Goal: Information Seeking & Learning: Learn about a topic

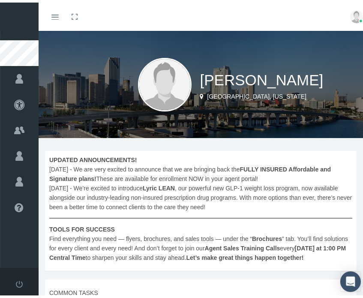
click at [50, 16] on link "Toggle menubar" at bounding box center [55, 14] width 20 height 28
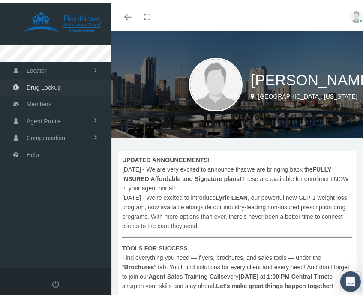
click at [60, 89] on span "Drug Lookup" at bounding box center [44, 85] width 34 height 16
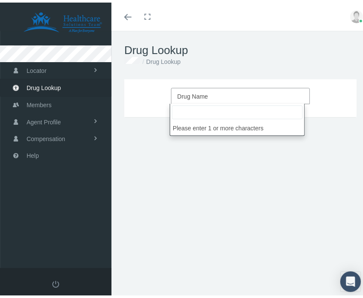
click at [213, 92] on span "Drug Name" at bounding box center [237, 93] width 121 height 11
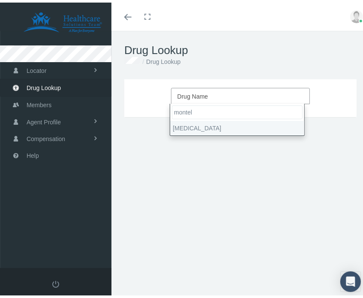
type input "montel"
select select "Montelukast Sodium"
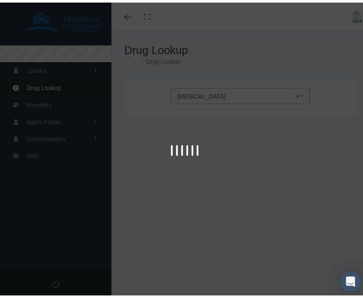
type input "30"
select select "Tablet"
select select "10 MG"
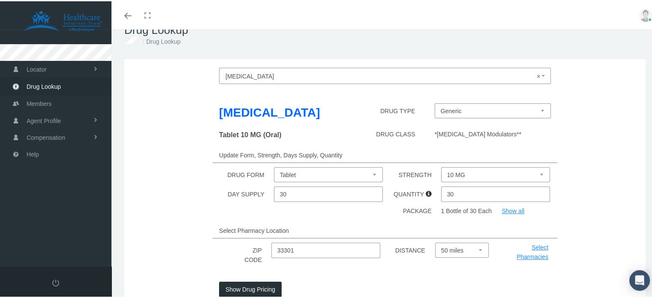
scroll to position [86, 0]
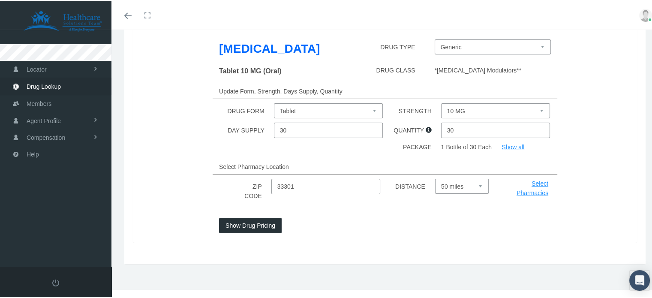
drag, startPoint x: 283, startPoint y: 199, endPoint x: 240, endPoint y: 198, distance: 43.7
click at [243, 197] on div "ZIP CODE 33301 DISTANCE Select 5 miles 10 miles 20 miles 30 miles 40 miles 50 m…" at bounding box center [384, 189] width 517 height 24
type input "20657"
click at [363, 192] on select "Select 5 miles 10 miles 20 miles 30 miles 40 miles 50 miles" at bounding box center [462, 184] width 54 height 15
select select "10"
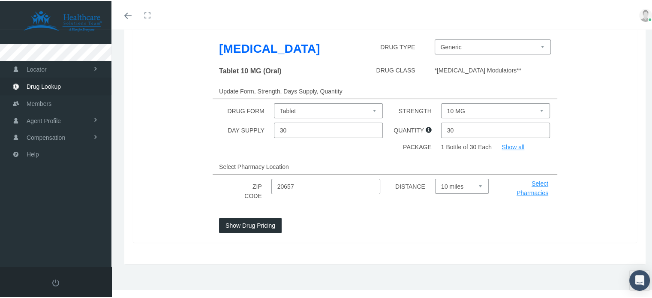
click at [363, 192] on select "Select 5 miles 10 miles 20 miles 30 miles 40 miles 50 miles" at bounding box center [462, 184] width 54 height 15
click at [249, 232] on button "Show Drug Pricing" at bounding box center [250, 223] width 63 height 15
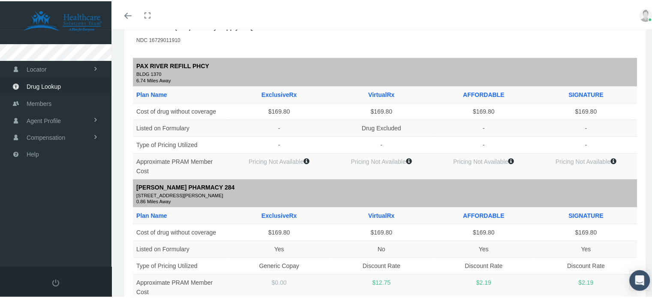
scroll to position [129, 0]
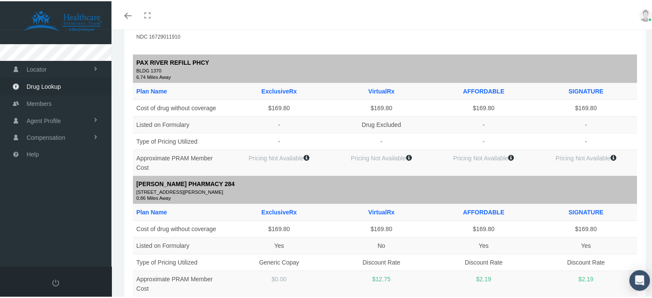
click at [306, 154] on icon at bounding box center [306, 156] width 6 height 6
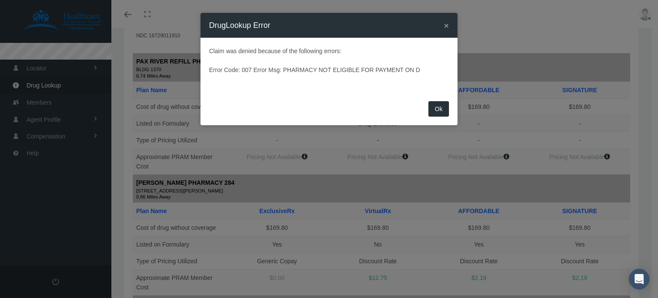
click at [363, 111] on button "Ok" at bounding box center [439, 108] width 21 height 15
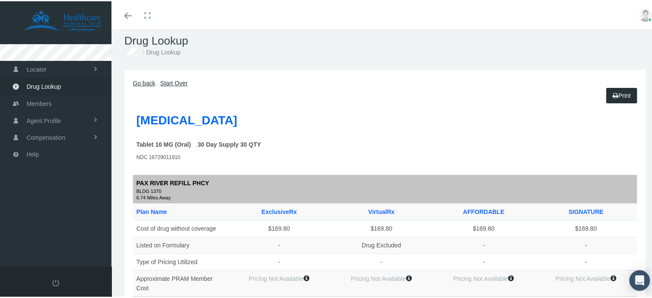
scroll to position [0, 0]
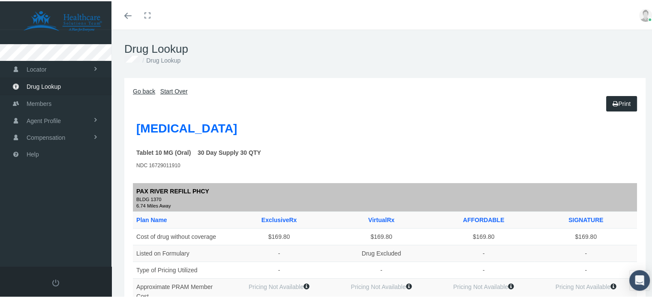
click at [174, 90] on link "Start Over" at bounding box center [173, 90] width 27 height 7
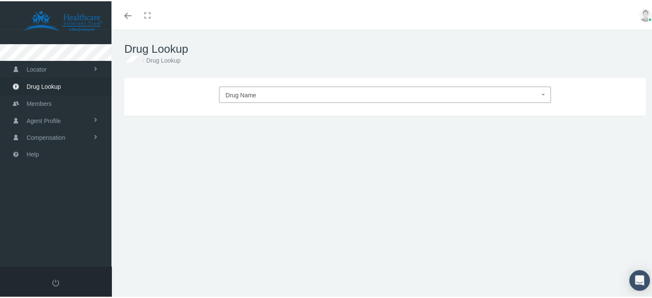
click at [283, 104] on div "Drug Name DRUG TYPE DRUG CLASS Update Form, Strength, Days Supply, Quantity DRU…" at bounding box center [384, 96] width 521 height 38
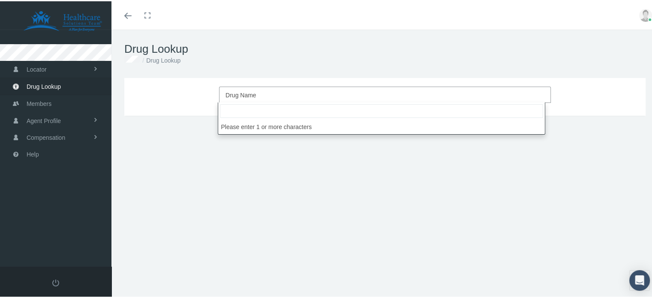
click at [284, 98] on span "Drug Name" at bounding box center [382, 93] width 314 height 11
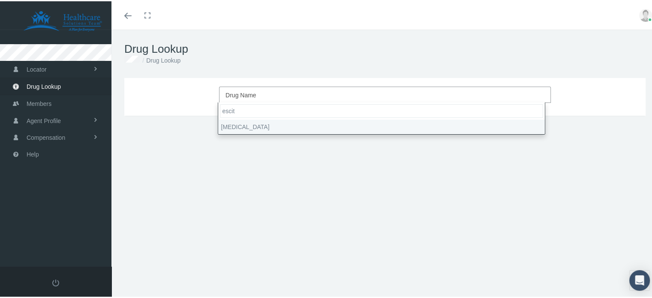
type input "escit"
select select "Escitalopram Oxalate"
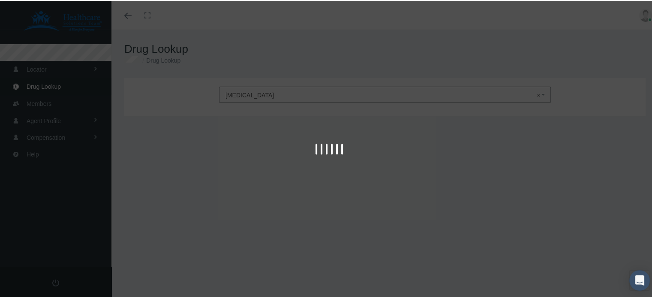
type input "30"
select select "Tablet"
select select "10 MG"
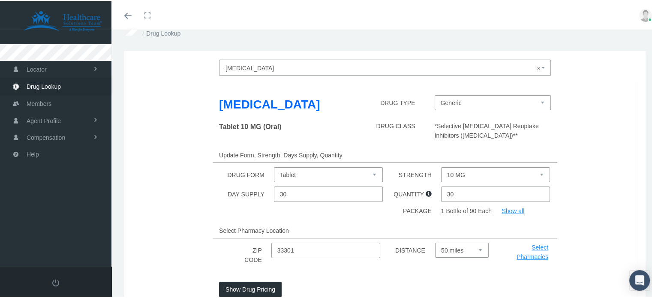
scroll to position [86, 0]
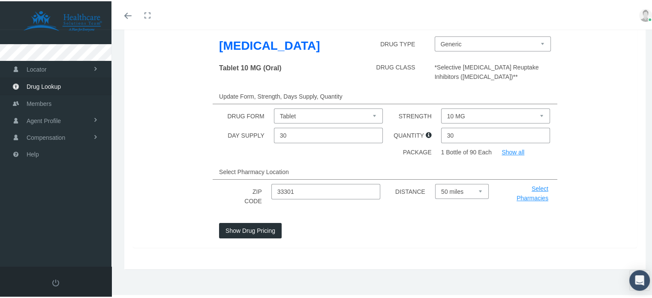
drag, startPoint x: 303, startPoint y: 207, endPoint x: 258, endPoint y: 206, distance: 45.4
click at [258, 207] on div "ZIP CODE 33301 DISTANCE Select 5 miles 10 miles 20 miles 30 miles 40 miles 50 m…" at bounding box center [384, 195] width 517 height 24
type input "2065"
click at [307, 198] on input "2065" at bounding box center [325, 190] width 109 height 15
click at [304, 198] on input "2065" at bounding box center [325, 190] width 109 height 15
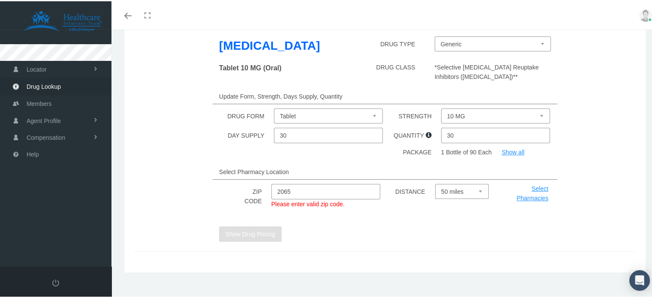
click at [303, 198] on input "2065" at bounding box center [325, 190] width 109 height 15
type input "20657"
click at [443, 198] on select "Select 5 miles 10 miles 20 miles 30 miles 40 miles 50 miles" at bounding box center [462, 190] width 54 height 15
select select "10"
click at [435, 198] on select "Select 5 miles 10 miles 20 miles 30 miles 40 miles 50 miles" at bounding box center [462, 190] width 54 height 15
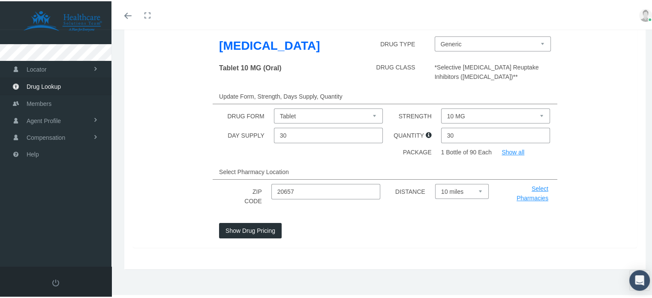
click at [252, 237] on button "Show Drug Pricing" at bounding box center [250, 229] width 63 height 15
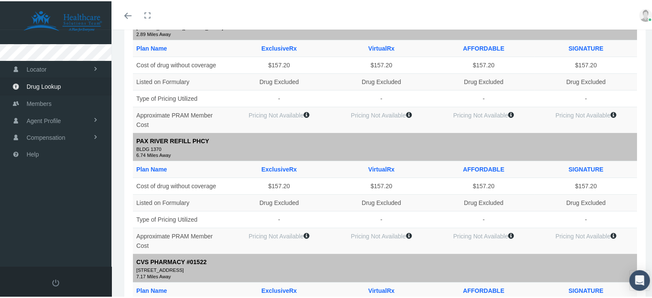
scroll to position [0, 0]
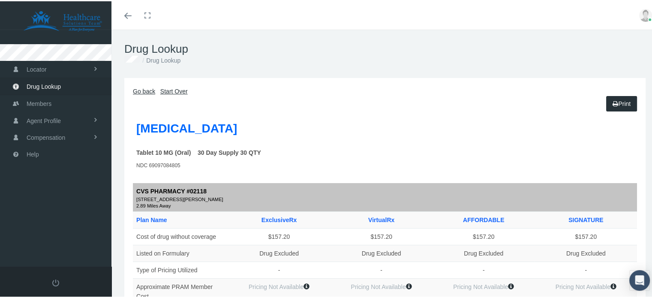
click at [145, 92] on link "Go back" at bounding box center [144, 90] width 22 height 7
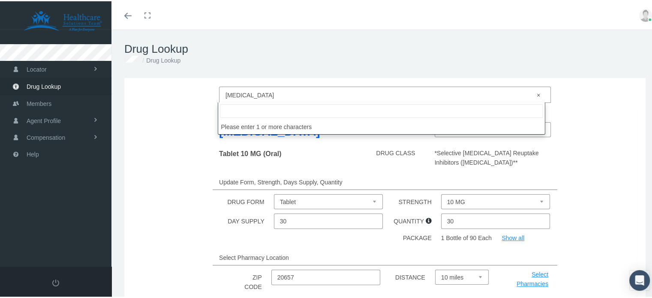
click at [288, 89] on span "× Escitalopram Oxalate" at bounding box center [382, 93] width 314 height 11
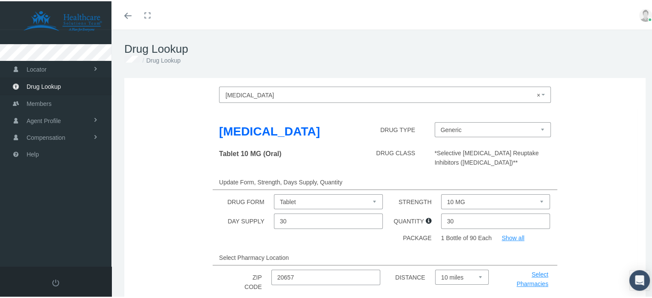
click at [171, 82] on div "Escitalopram Oxalate × Escitalopram Oxalate Escitalopram Oxalate DRUG TYPE Gene…" at bounding box center [384, 220] width 521 height 286
click at [50, 70] on link "Locator" at bounding box center [55, 68] width 111 height 17
click at [59, 72] on link "Locator" at bounding box center [55, 68] width 111 height 17
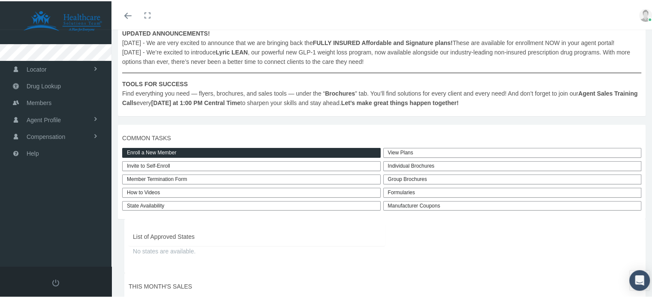
scroll to position [129, 0]
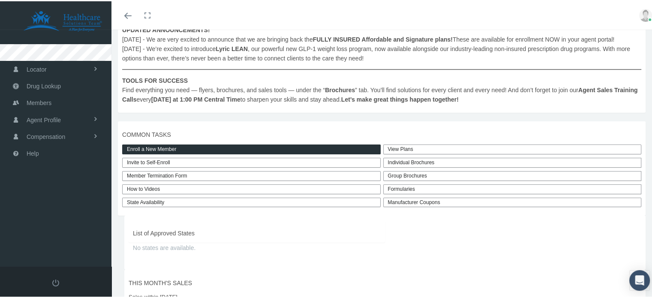
click at [397, 166] on div "Individual Brochures" at bounding box center [512, 161] width 258 height 10
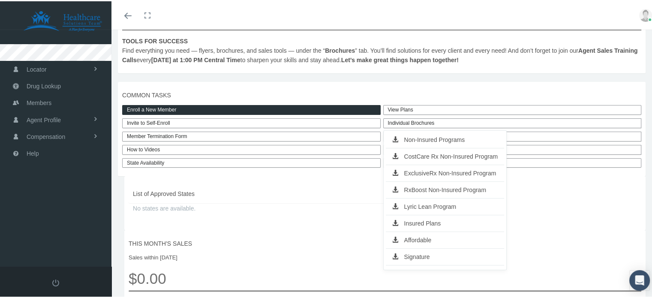
scroll to position [171, 0]
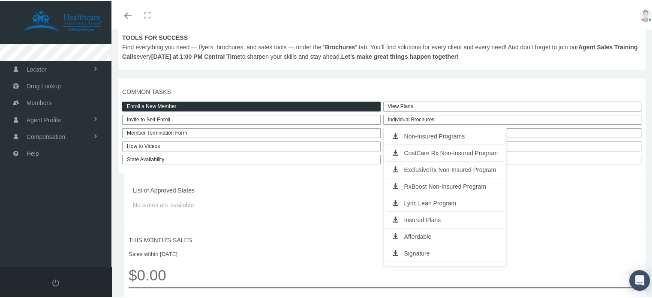
click at [419, 241] on link "Affordable" at bounding box center [445, 235] width 119 height 12
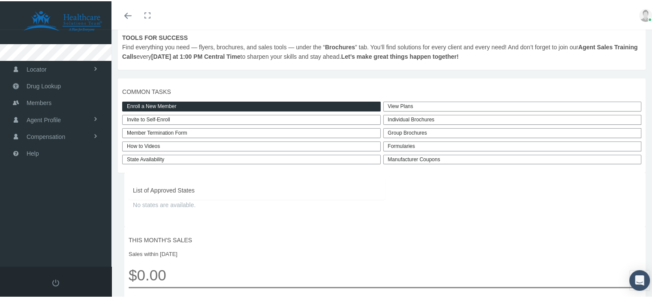
click at [406, 110] on link "View Plans" at bounding box center [512, 105] width 258 height 10
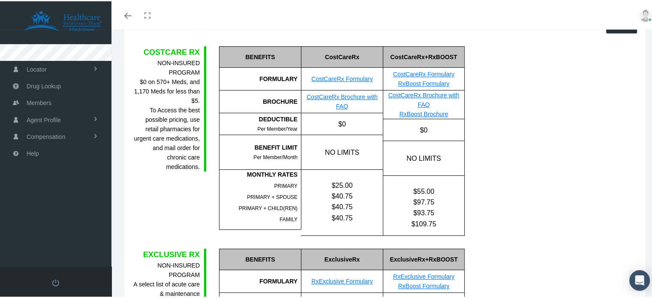
scroll to position [86, 0]
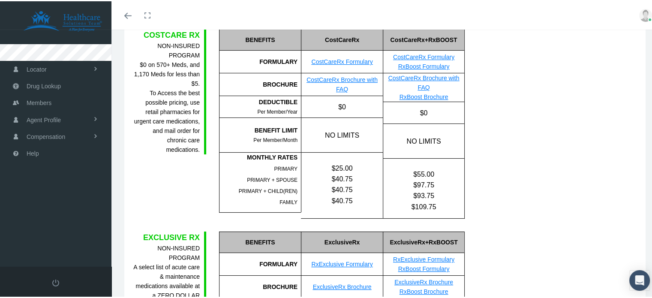
click at [336, 62] on link "CostCareRx Formulary" at bounding box center [341, 60] width 61 height 7
click at [341, 80] on link "CostCareRx Brochure with FAQ" at bounding box center [341, 83] width 71 height 16
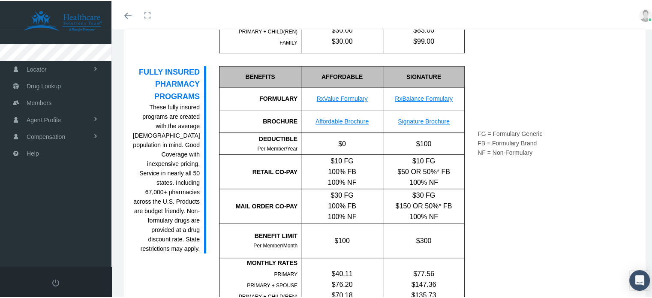
scroll to position [514, 0]
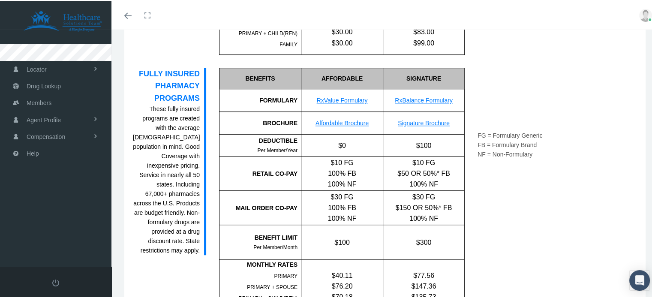
click at [331, 99] on link "RxValue Formulary" at bounding box center [342, 99] width 51 height 7
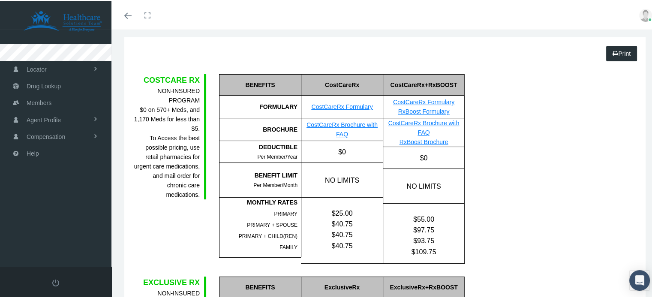
scroll to position [43, 0]
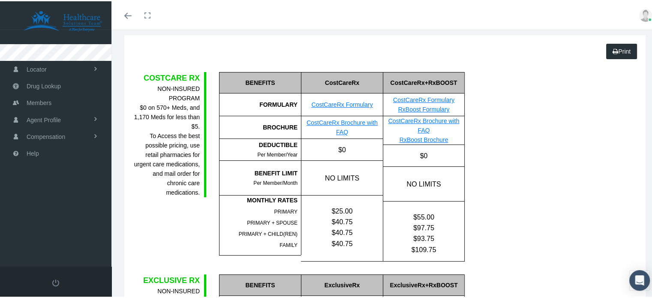
click at [427, 109] on link "RxBoost Formulary" at bounding box center [423, 108] width 51 height 7
drag, startPoint x: 341, startPoint y: 146, endPoint x: 348, endPoint y: 147, distance: 7.3
click at [348, 147] on div "$0" at bounding box center [342, 148] width 82 height 21
click at [320, 162] on div "NO LIMITS" at bounding box center [342, 176] width 82 height 34
drag, startPoint x: 326, startPoint y: 173, endPoint x: 362, endPoint y: 175, distance: 36.0
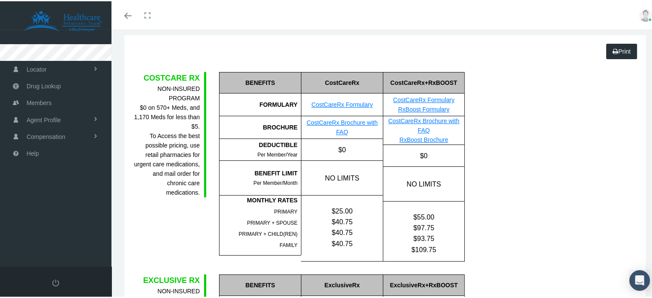
click at [365, 174] on div "NO LIMITS" at bounding box center [342, 176] width 82 height 34
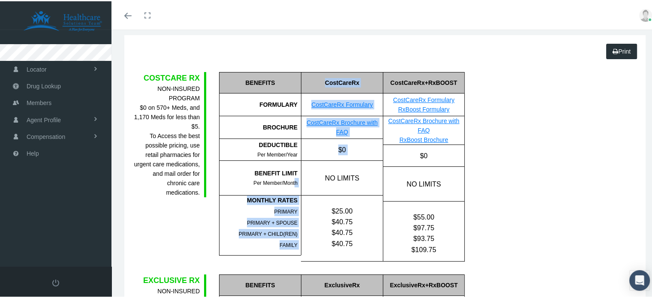
drag, startPoint x: 303, startPoint y: 183, endPoint x: 290, endPoint y: 192, distance: 15.8
click at [290, 192] on div "BENEFITS FORMULARY BROCHURE DEDUCTIBLE BENEFIT LIMIT MONTHLY RATES PRIMARY FAMI…" at bounding box center [342, 165] width 246 height 189
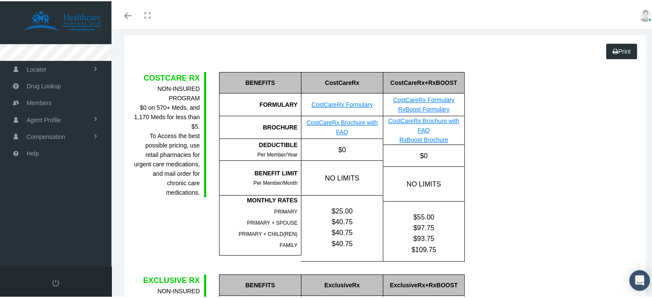
click at [316, 200] on div "$25.00 $40.75 $40.75 $40.75" at bounding box center [341, 221] width 81 height 54
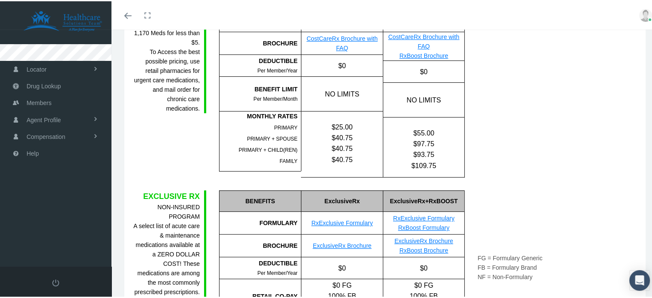
scroll to position [129, 0]
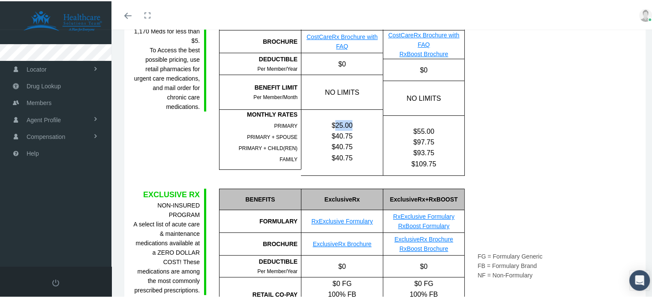
drag, startPoint x: 332, startPoint y: 125, endPoint x: 356, endPoint y: 123, distance: 23.7
click at [356, 123] on div "$25.00" at bounding box center [341, 124] width 81 height 11
click at [319, 110] on div "$25.00 $40.75 $40.75 $40.75" at bounding box center [341, 135] width 81 height 54
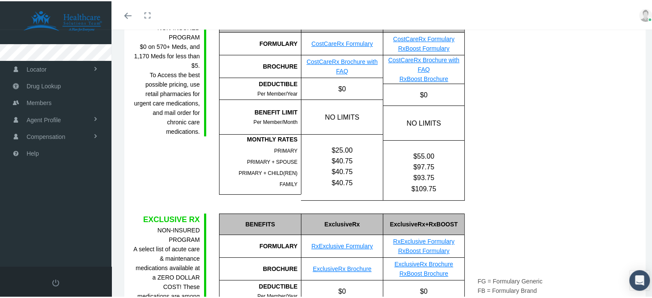
scroll to position [0, 0]
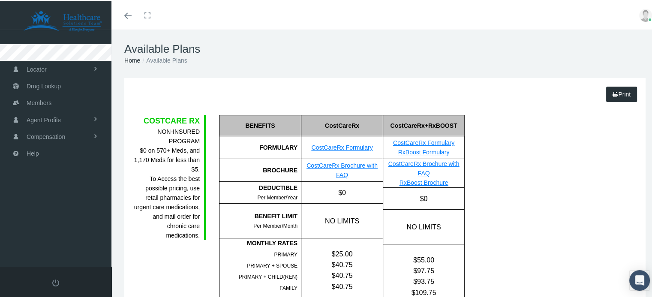
click at [365, 54] on h1 "Available Plans" at bounding box center [384, 47] width 521 height 13
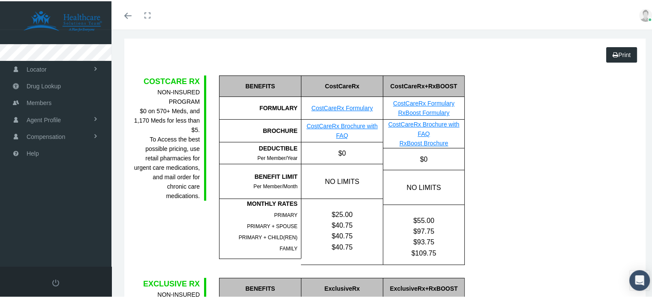
scroll to position [43, 0]
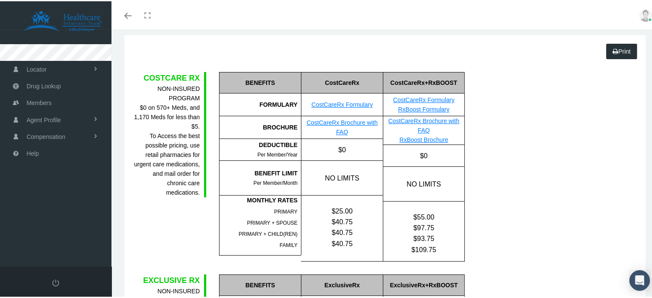
click at [271, 104] on div "FORMULARY" at bounding box center [260, 103] width 82 height 23
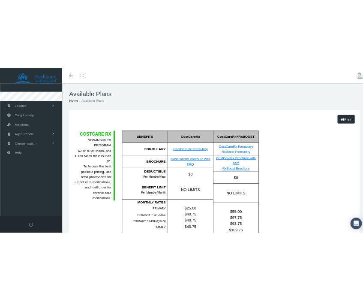
scroll to position [0, 0]
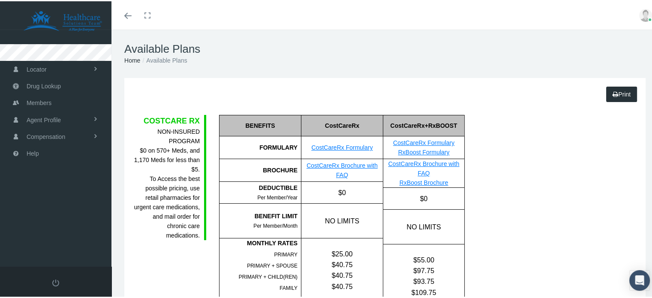
click at [643, 15] on img at bounding box center [645, 14] width 13 height 13
click at [519, 70] on div "Available Plans Home Available Plans" at bounding box center [384, 52] width 547 height 48
